Goal: Navigation & Orientation: Find specific page/section

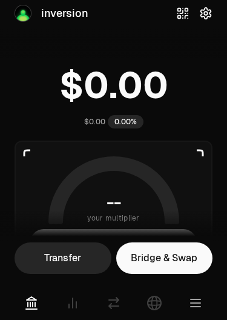
click at [47, 13] on span "inversion" at bounding box center [64, 13] width 47 height 17
click at [18, 13] on img at bounding box center [23, 13] width 16 height 16
click at [61, 18] on span "inversion" at bounding box center [64, 13] width 47 height 17
click at [204, 16] on icon "button" at bounding box center [206, 13] width 10 height 11
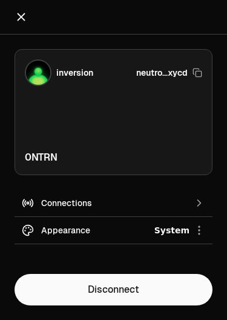
click at [194, 27] on h2 "Settings" at bounding box center [114, 17] width 198 height 24
click at [18, 22] on icon "Close" at bounding box center [21, 16] width 13 height 13
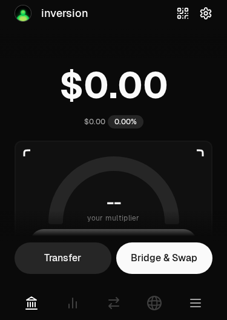
click at [185, 12] on icon "button" at bounding box center [182, 13] width 13 height 13
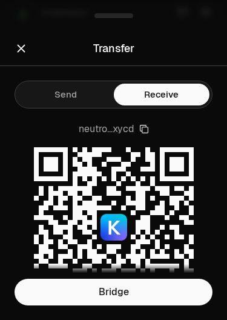
click at [19, 42] on icon "Close" at bounding box center [21, 48] width 13 height 13
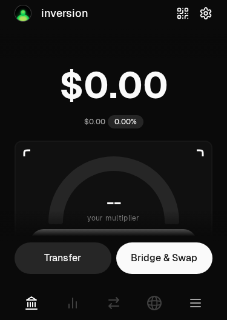
click at [40, 16] on div "inversion" at bounding box center [52, 13] width 74 height 17
click at [106, 118] on div "$0.00 0.00%" at bounding box center [113, 121] width 59 height 13
click at [92, 121] on div "$0.00" at bounding box center [94, 122] width 21 height 10
click at [133, 125] on div "0.00%" at bounding box center [126, 121] width 36 height 13
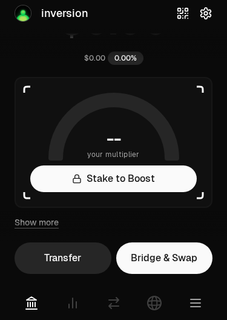
scroll to position [63, 0]
click at [158, 176] on link "Stake to Boost" at bounding box center [113, 179] width 167 height 27
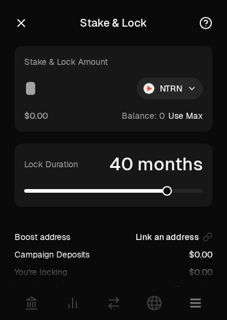
click at [169, 193] on span at bounding box center [167, 191] width 10 height 10
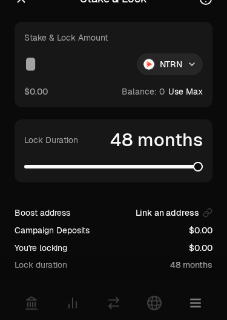
scroll to position [23, 0]
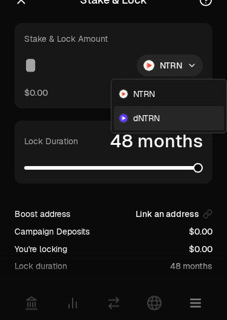
click at [167, 119] on div "dNTRN" at bounding box center [169, 118] width 110 height 24
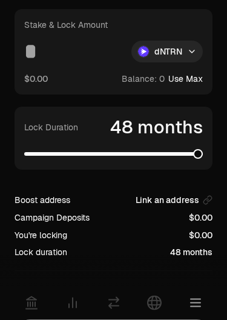
click at [182, 73] on button "Use Max" at bounding box center [185, 79] width 35 height 12
type input "*"
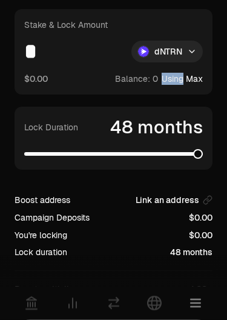
scroll to position [0, 0]
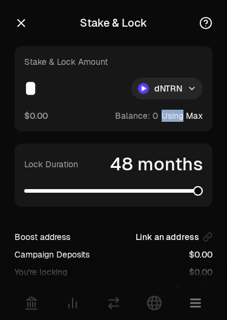
click at [24, 18] on icon "button" at bounding box center [21, 22] width 13 height 13
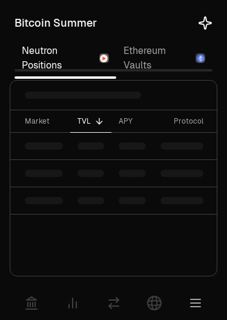
click at [30, 29] on div "Bitcoin Summer" at bounding box center [56, 23] width 82 height 17
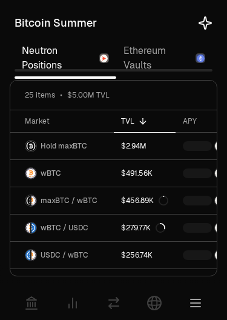
click at [157, 61] on link "Ethereum Vaults" at bounding box center [164, 58] width 96 height 39
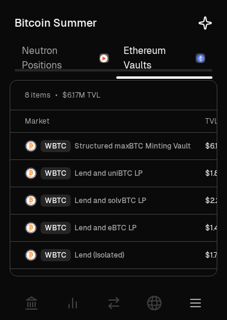
click at [147, 61] on link "Ethereum Vaults" at bounding box center [164, 58] width 96 height 39
click at [28, 65] on link "Neutron Positions" at bounding box center [66, 58] width 102 height 39
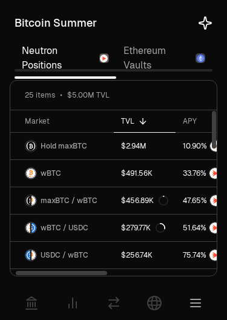
click at [34, 305] on icon at bounding box center [31, 303] width 15 height 15
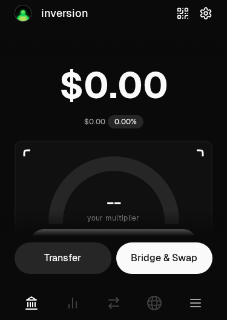
click at [70, 308] on icon at bounding box center [72, 303] width 15 height 15
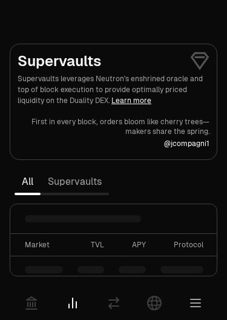
click at [153, 311] on link at bounding box center [155, 303] width 34 height 34
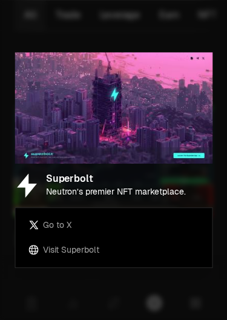
scroll to position [167, 0]
click at [199, 162] on img at bounding box center [114, 107] width 198 height 111
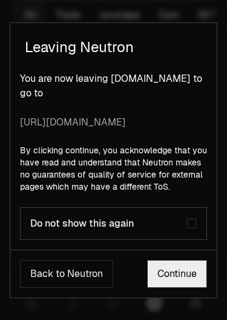
click at [53, 279] on button "Back to Neutron" at bounding box center [66, 274] width 93 height 28
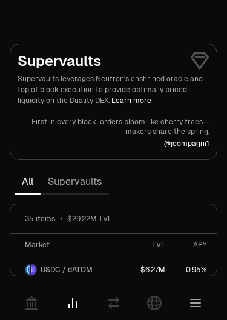
click at [116, 305] on icon at bounding box center [114, 303] width 15 height 15
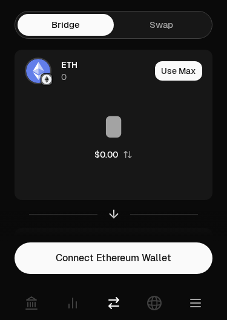
click at [164, 304] on link at bounding box center [155, 303] width 34 height 34
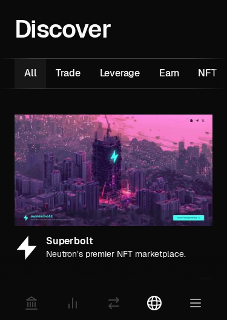
click at [189, 308] on icon "button" at bounding box center [195, 303] width 15 height 15
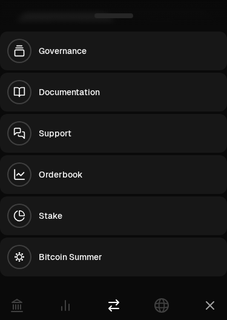
click at [18, 307] on icon at bounding box center [17, 305] width 11 height 12
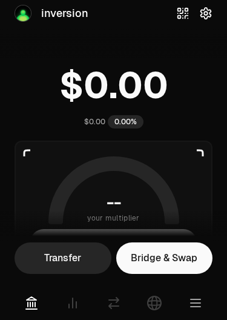
click at [27, 302] on icon at bounding box center [31, 303] width 15 height 15
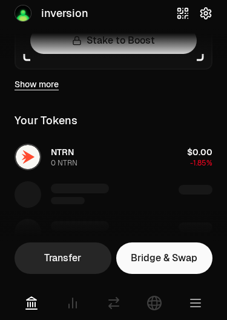
scroll to position [201, 0]
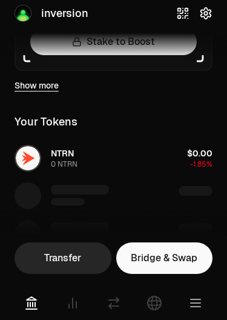
click at [41, 114] on div "Your Tokens" at bounding box center [46, 121] width 63 height 17
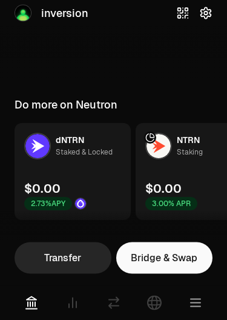
scroll to position [474, 0]
